Goal: Information Seeking & Learning: Learn about a topic

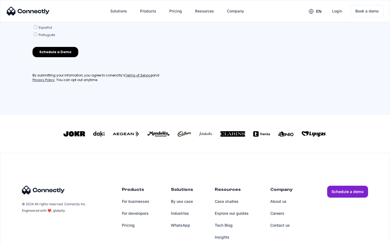
scroll to position [237, 0]
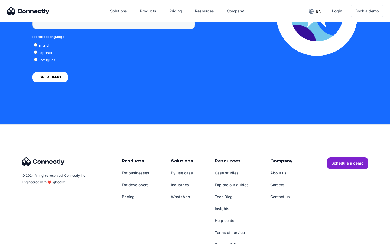
scroll to position [1378, 0]
